Goal: Task Accomplishment & Management: Complete application form

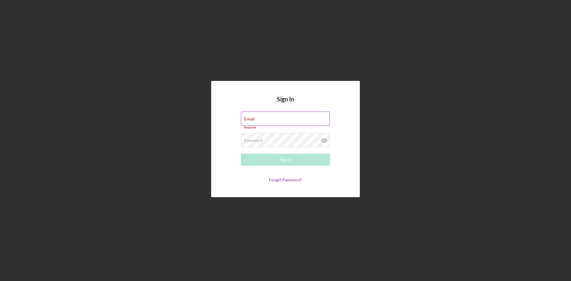
type input "[PERSON_NAME][EMAIL_ADDRESS][DOMAIN_NAME]"
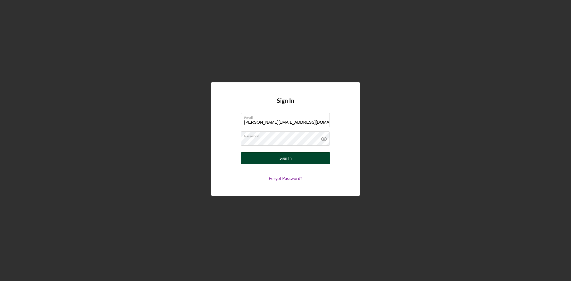
click at [284, 160] on div "Sign In" at bounding box center [286, 158] width 12 height 12
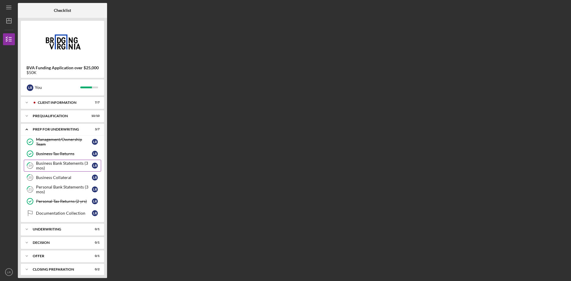
click at [49, 164] on div "Business Bank Statements (3 mos)" at bounding box center [64, 166] width 56 height 10
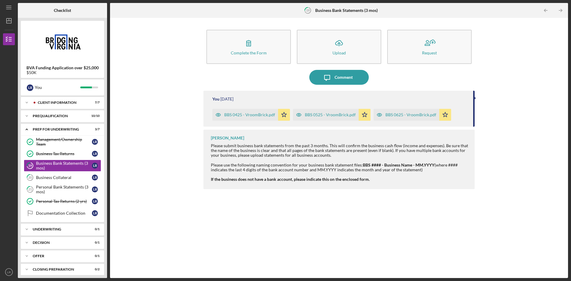
click at [406, 116] on div "BBS 0625 - VroomBrick.pdf" at bounding box center [411, 114] width 51 height 5
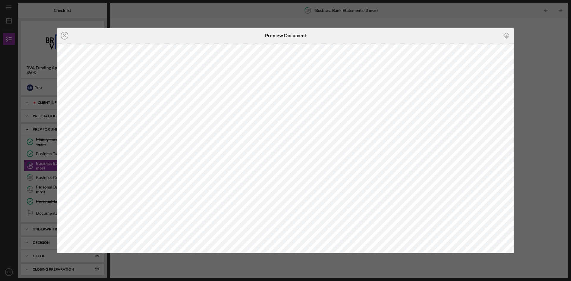
click at [428, 39] on div "Icon/Close Preview Document Icon/Download" at bounding box center [285, 140] width 571 height 281
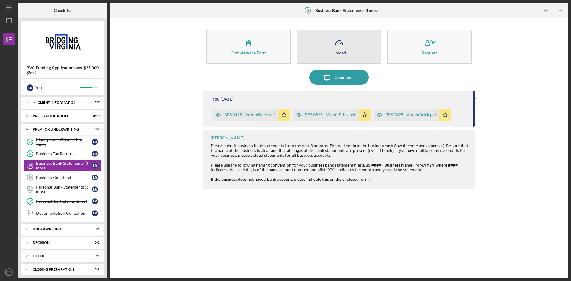
click at [328, 52] on button "Icon/Upload Upload" at bounding box center [339, 47] width 84 height 34
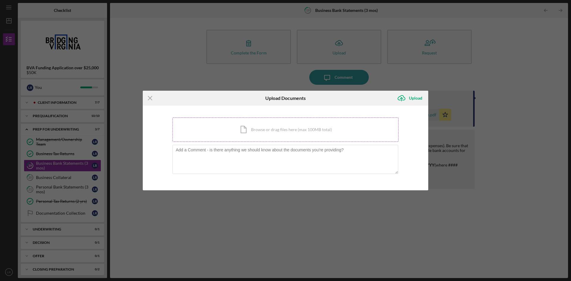
click at [303, 129] on div "Icon/Document Browse or drag files here (max 100MB total) Tap to choose files o…" at bounding box center [286, 130] width 226 height 24
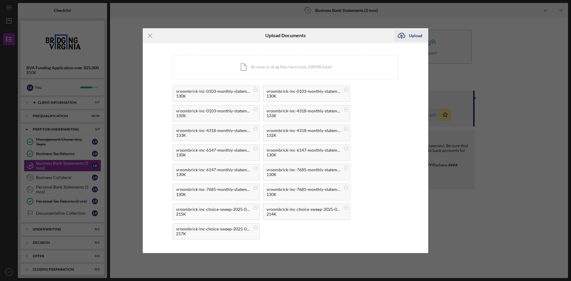
click at [411, 38] on div "Upload" at bounding box center [415, 36] width 13 height 12
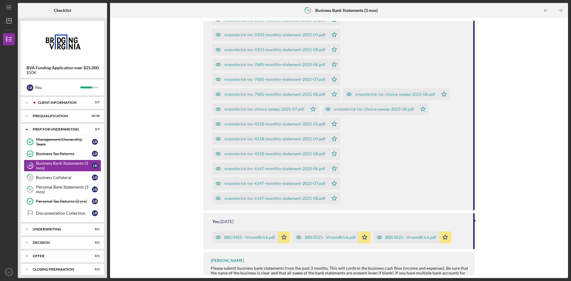
scroll to position [102, 0]
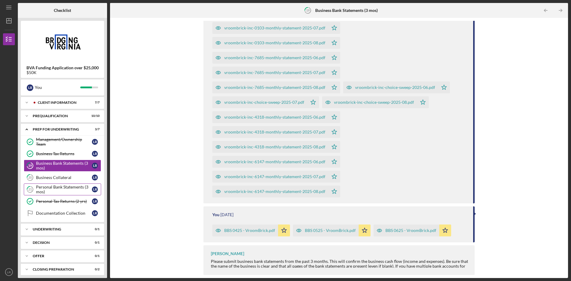
click at [57, 193] on div "Personal Bank Statements (3 mos)" at bounding box center [64, 190] width 56 height 10
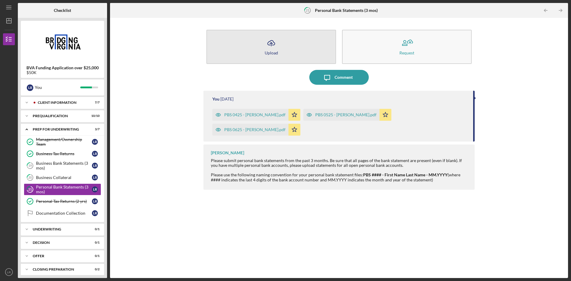
click at [278, 49] on icon "Icon/Upload" at bounding box center [271, 43] width 15 height 15
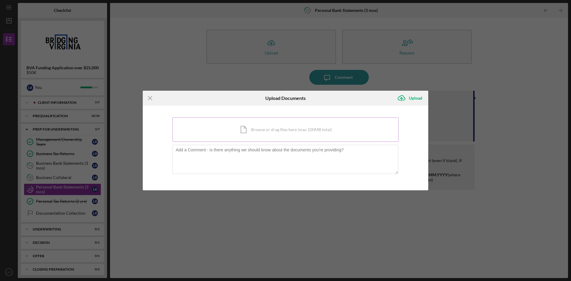
click at [273, 130] on div "Icon/Document Browse or drag files here (max 100MB total) Tap to choose files o…" at bounding box center [286, 130] width 226 height 24
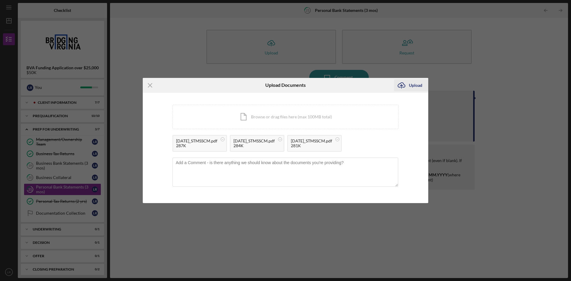
click at [408, 88] on icon "Icon/Upload" at bounding box center [401, 85] width 15 height 15
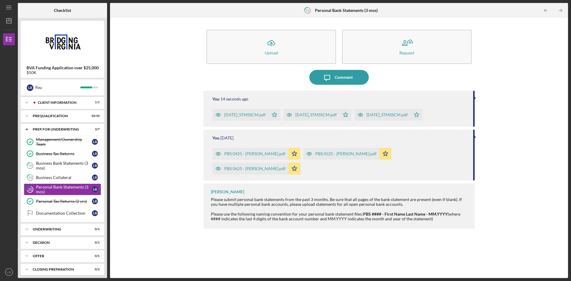
click at [405, 115] on div "[DATE]_STMSSCM.pdf" at bounding box center [387, 114] width 41 height 5
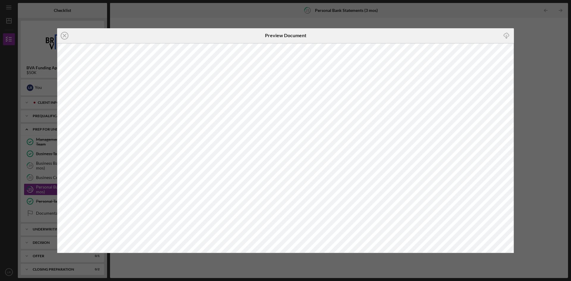
click at [428, 95] on div "Icon/Close Preview Document Icon/Download" at bounding box center [285, 140] width 571 height 281
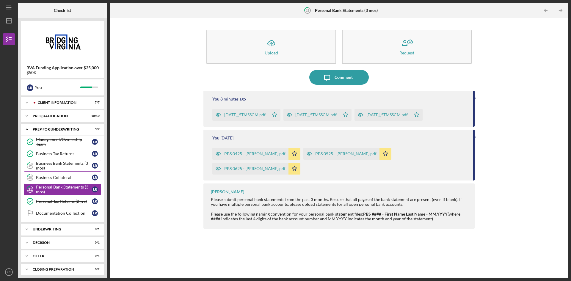
click at [72, 168] on div "Business Bank Statements (3 mos)" at bounding box center [64, 166] width 56 height 10
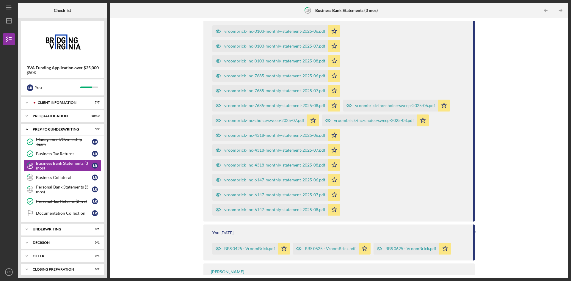
scroll to position [84, 0]
click at [50, 190] on div "Personal Bank Statements (3 mos)" at bounding box center [64, 190] width 56 height 10
